Goal: Task Accomplishment & Management: Manage account settings

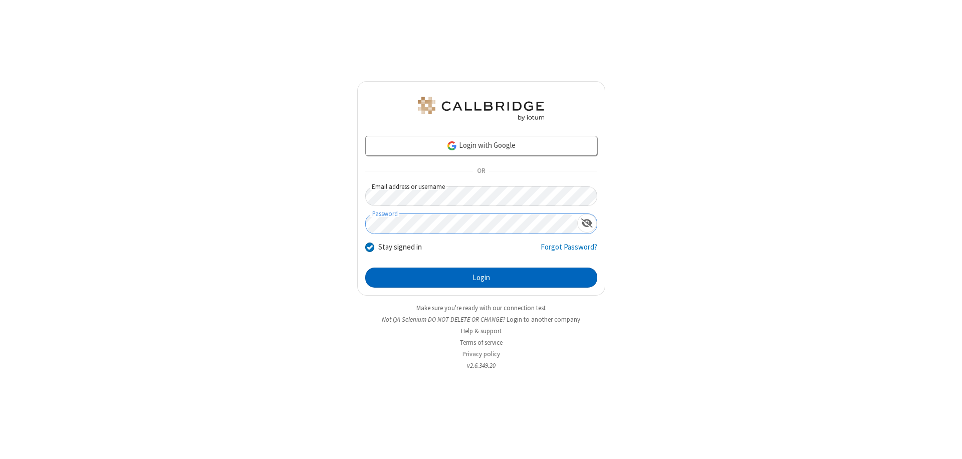
click at [481, 277] on button "Login" at bounding box center [481, 277] width 232 height 20
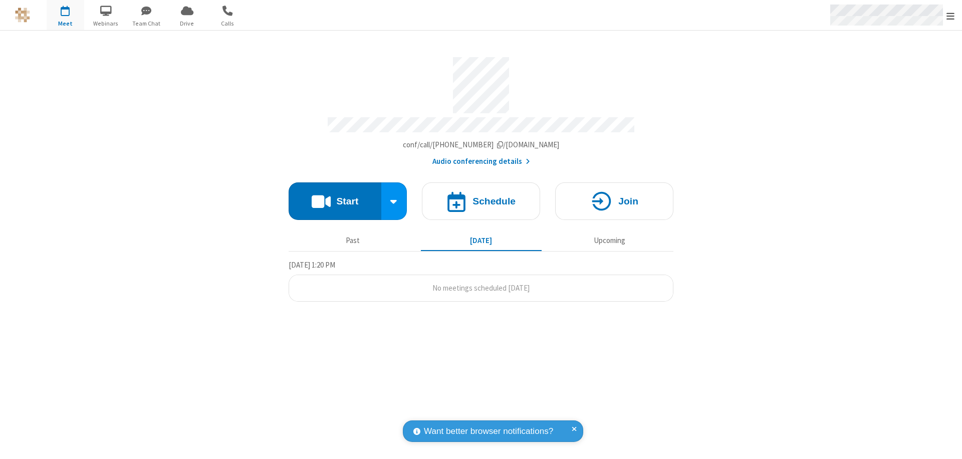
click at [950, 16] on span "Open menu" at bounding box center [950, 16] width 8 height 10
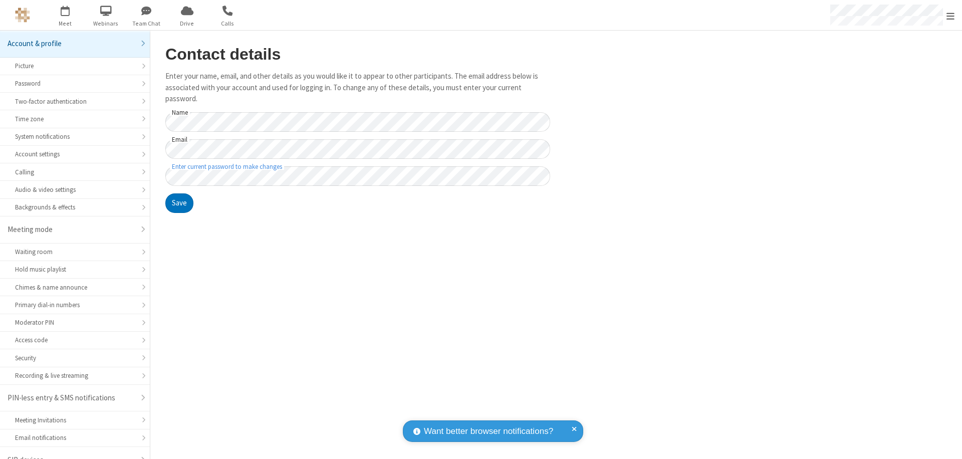
scroll to position [14, 0]
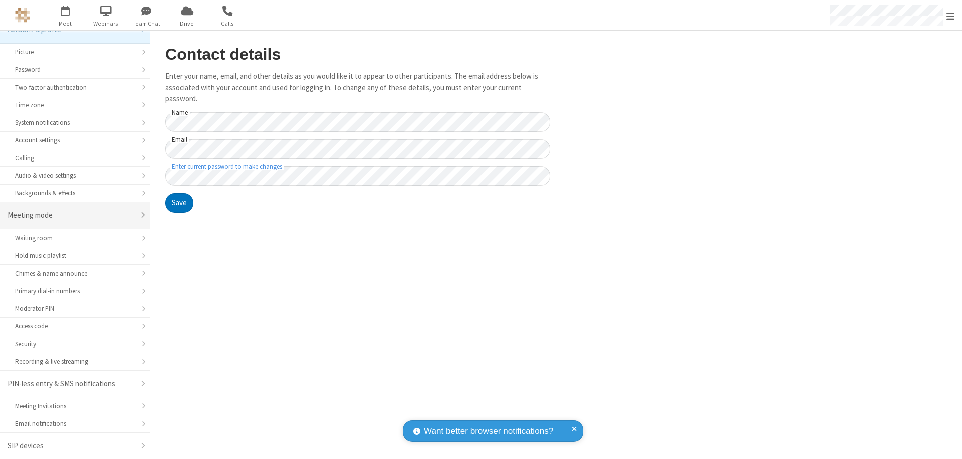
click at [71, 215] on div "Meeting mode" at bounding box center [71, 216] width 127 height 12
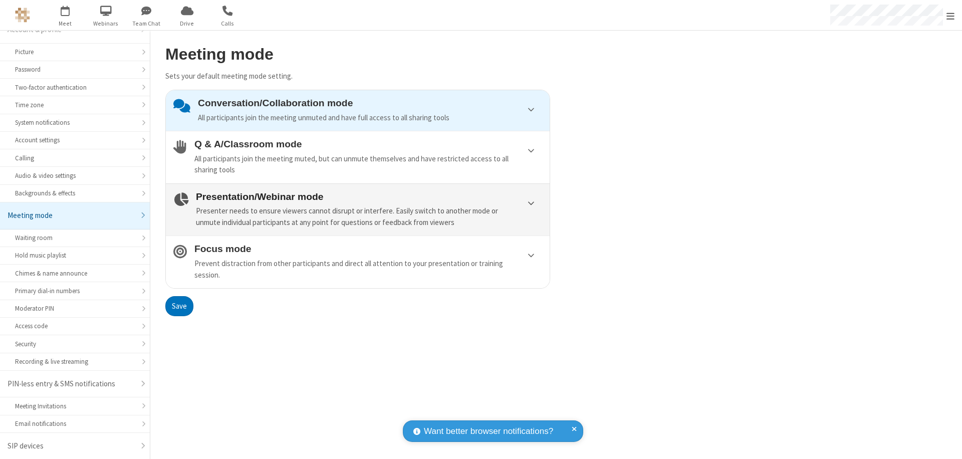
click at [358, 209] on div "Presenter needs to ensure viewers cannot disrupt or interfere. Easily switch to…" at bounding box center [369, 216] width 346 height 23
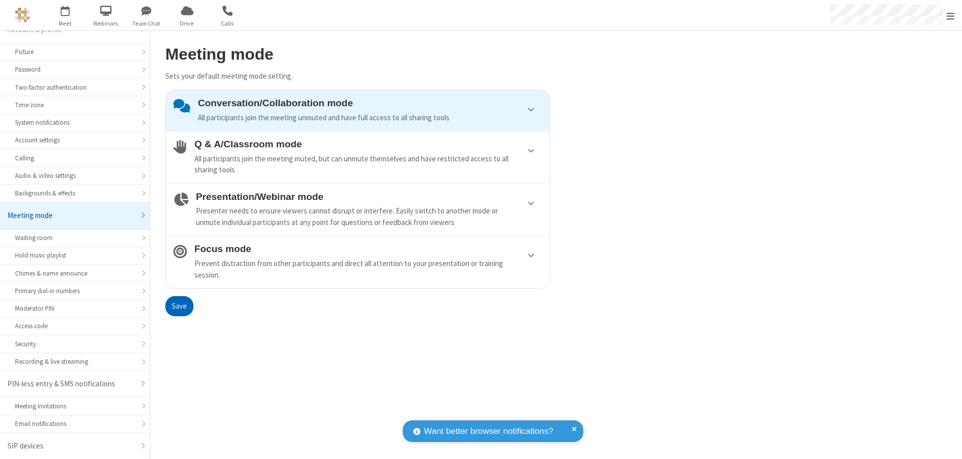
click at [179, 306] on button "Save" at bounding box center [179, 306] width 28 height 20
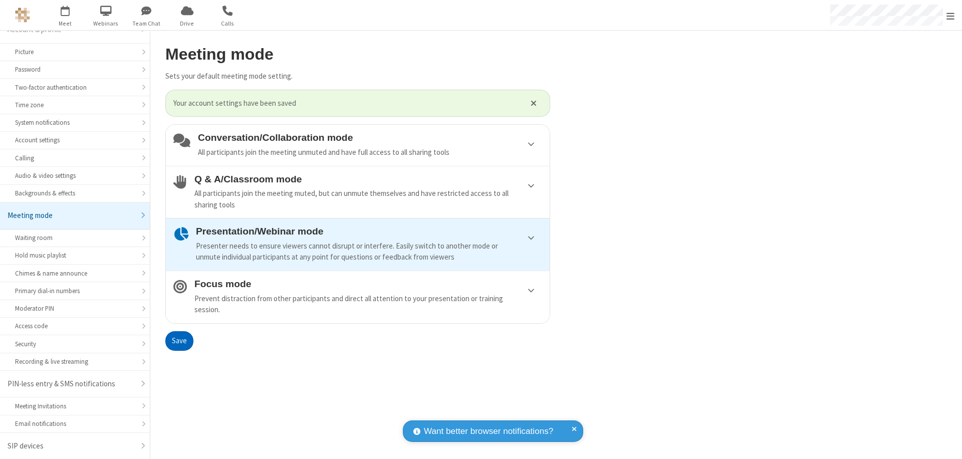
click at [950, 15] on span "Open menu" at bounding box center [950, 16] width 8 height 10
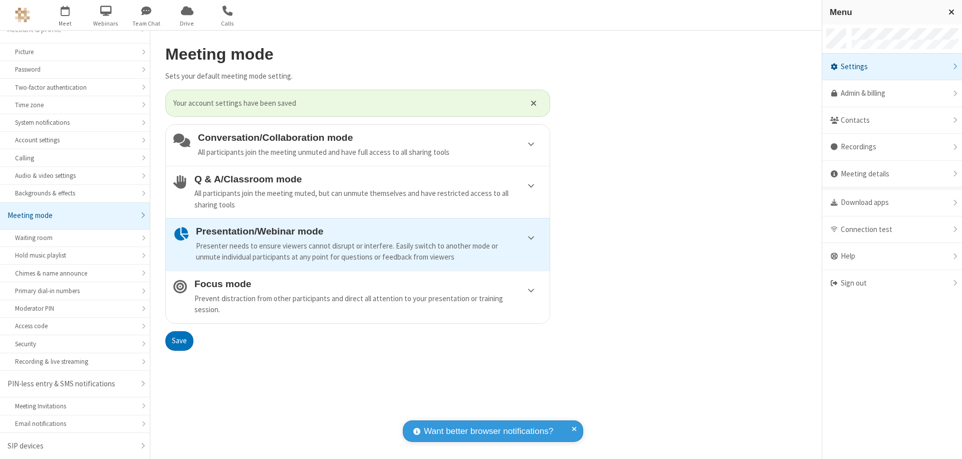
click at [908, 283] on div "Sign out" at bounding box center [892, 283] width 140 height 27
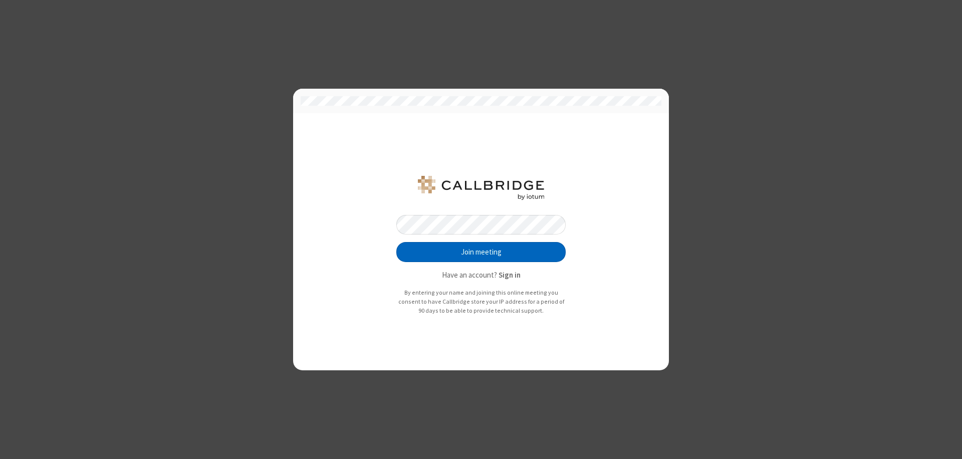
click at [481, 252] on button "Join meeting" at bounding box center [480, 252] width 169 height 20
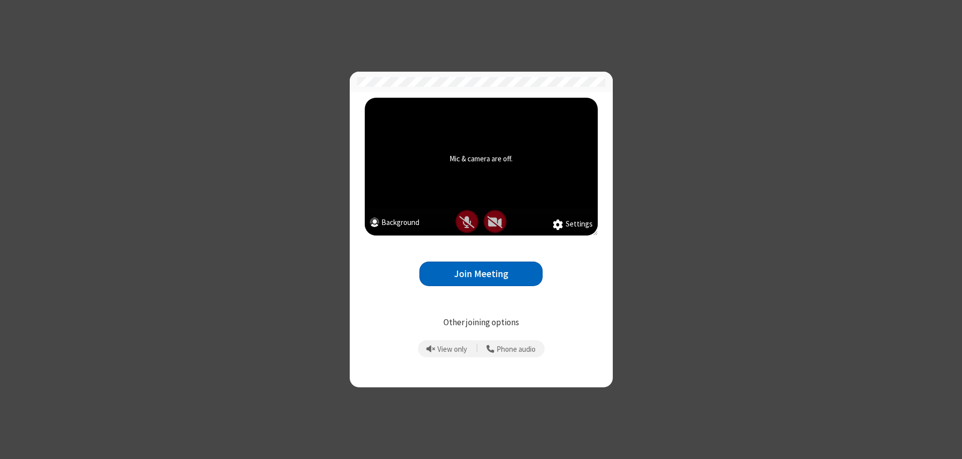
click at [481, 273] on button "Join Meeting" at bounding box center [480, 273] width 123 height 25
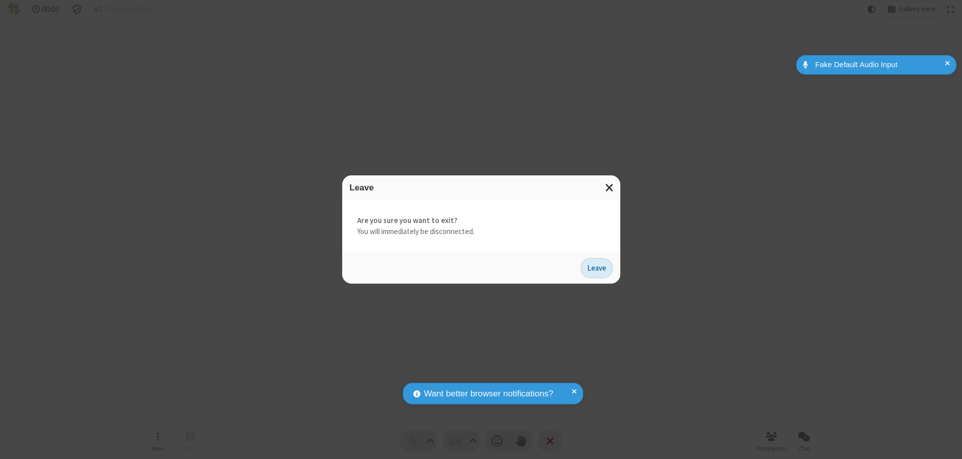
click at [597, 267] on button "Leave" at bounding box center [597, 268] width 32 height 20
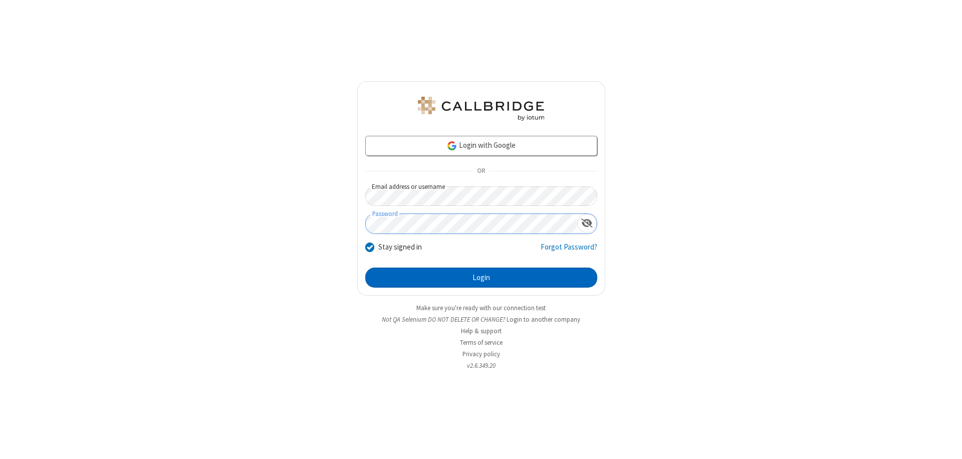
click at [481, 277] on button "Login" at bounding box center [481, 277] width 232 height 20
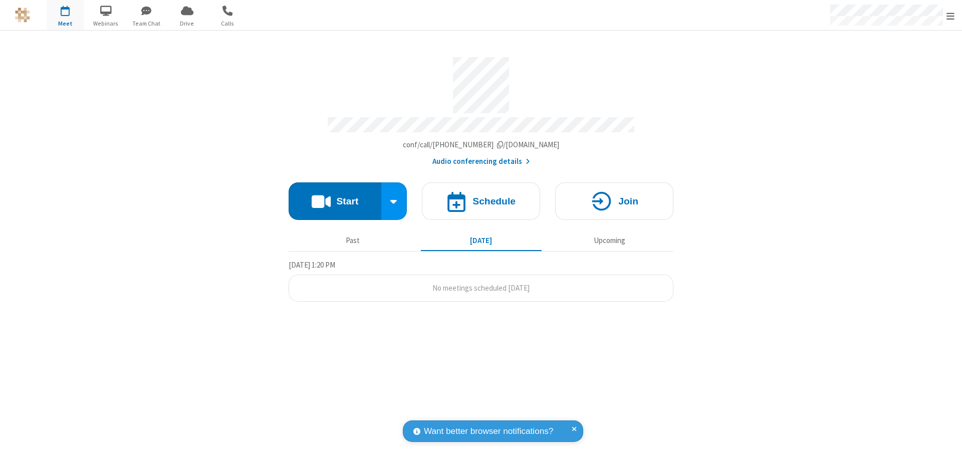
click at [950, 16] on span "Open menu" at bounding box center [950, 16] width 8 height 10
click at [908, 67] on div "Settings" at bounding box center [892, 67] width 140 height 27
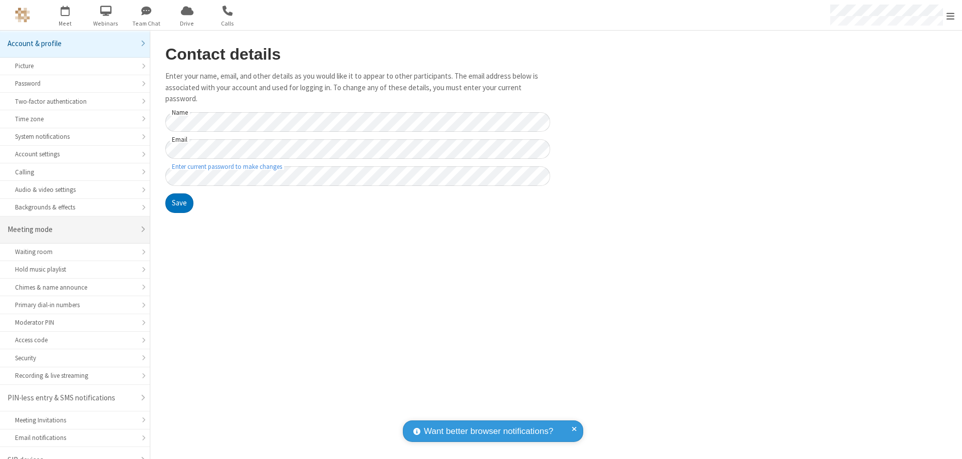
click at [71, 224] on div "Meeting mode" at bounding box center [71, 230] width 127 height 12
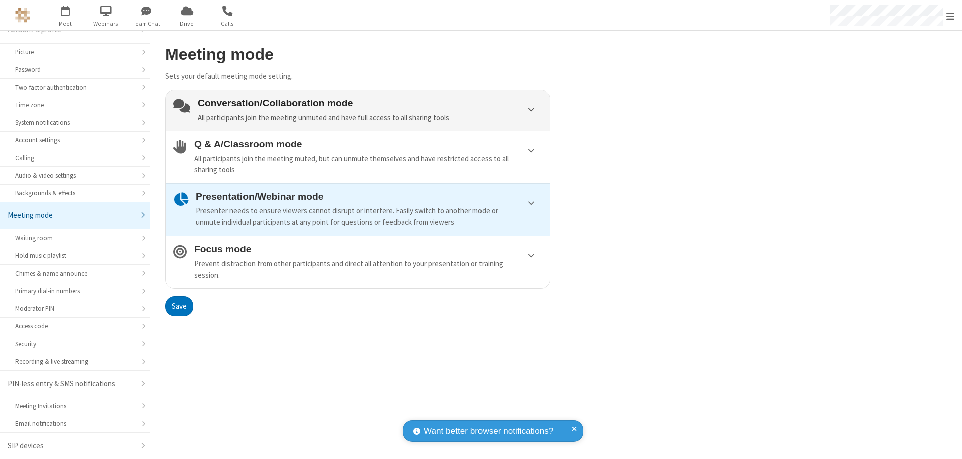
click at [358, 110] on div "Conversation/Collaboration mode All participants join the meeting unmuted and h…" at bounding box center [370, 111] width 344 height 26
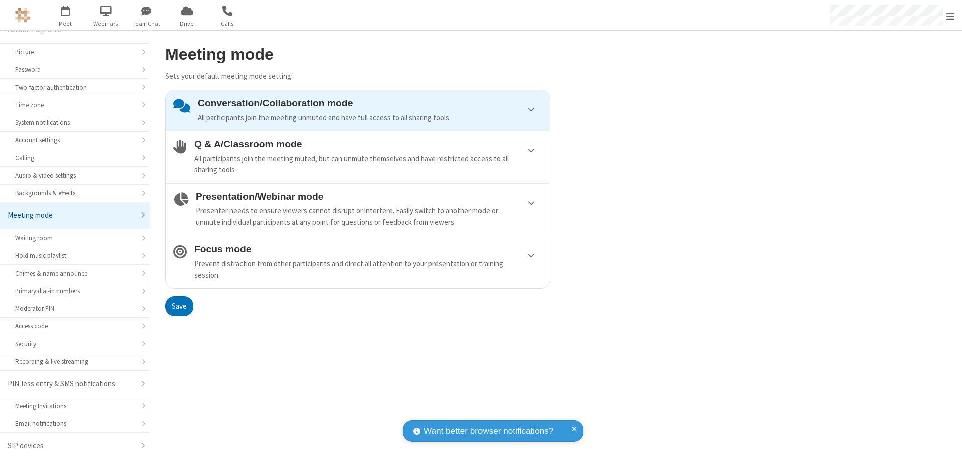
click at [179, 306] on button "Save" at bounding box center [179, 306] width 28 height 20
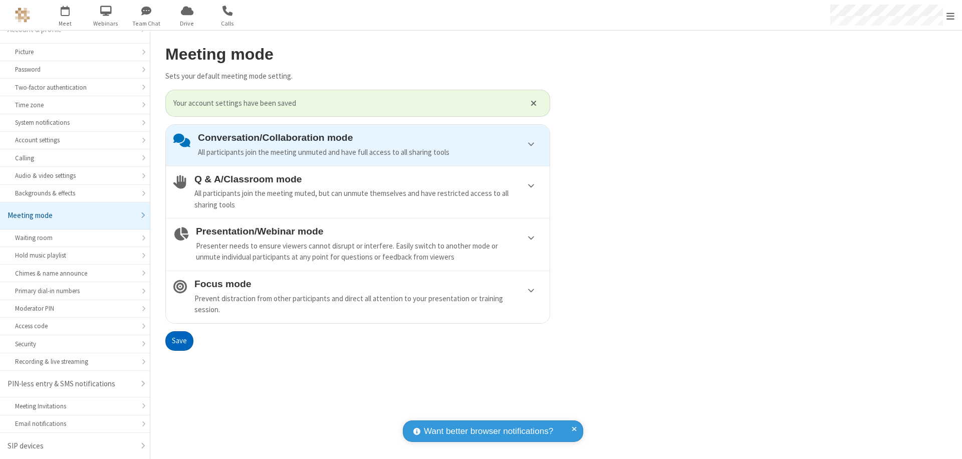
click at [950, 15] on span "Open menu" at bounding box center [950, 16] width 8 height 10
